Goal: Navigation & Orientation: Understand site structure

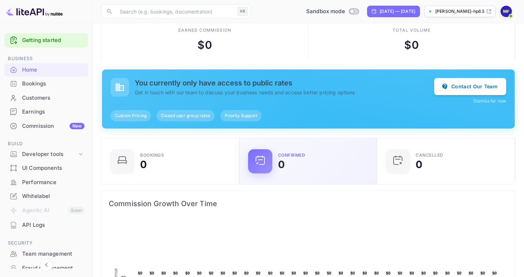
scroll to position [16, 0]
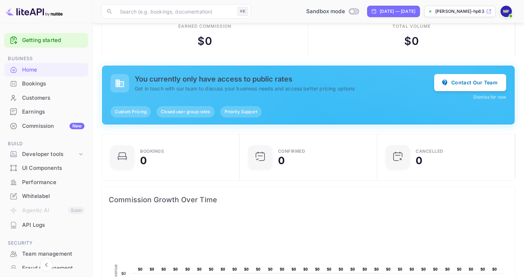
click at [43, 86] on div "Bookings" at bounding box center [53, 84] width 62 height 8
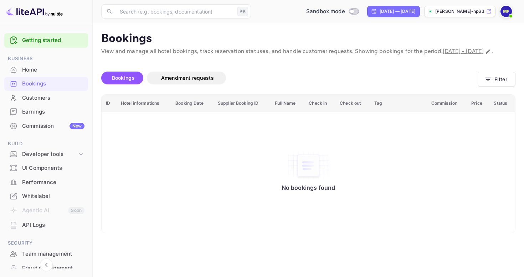
click at [35, 114] on div "Earnings" at bounding box center [53, 112] width 62 height 8
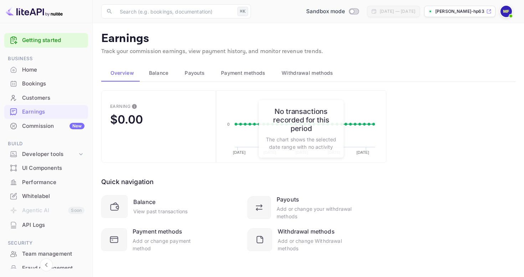
click at [45, 126] on div "Commission New" at bounding box center [53, 126] width 62 height 8
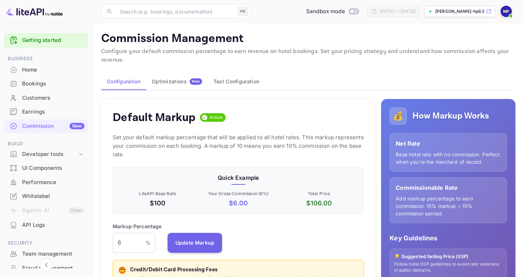
click at [461, 13] on p "[PERSON_NAME]-hp638..." at bounding box center [460, 11] width 50 height 6
